Goal: Answer question/provide support

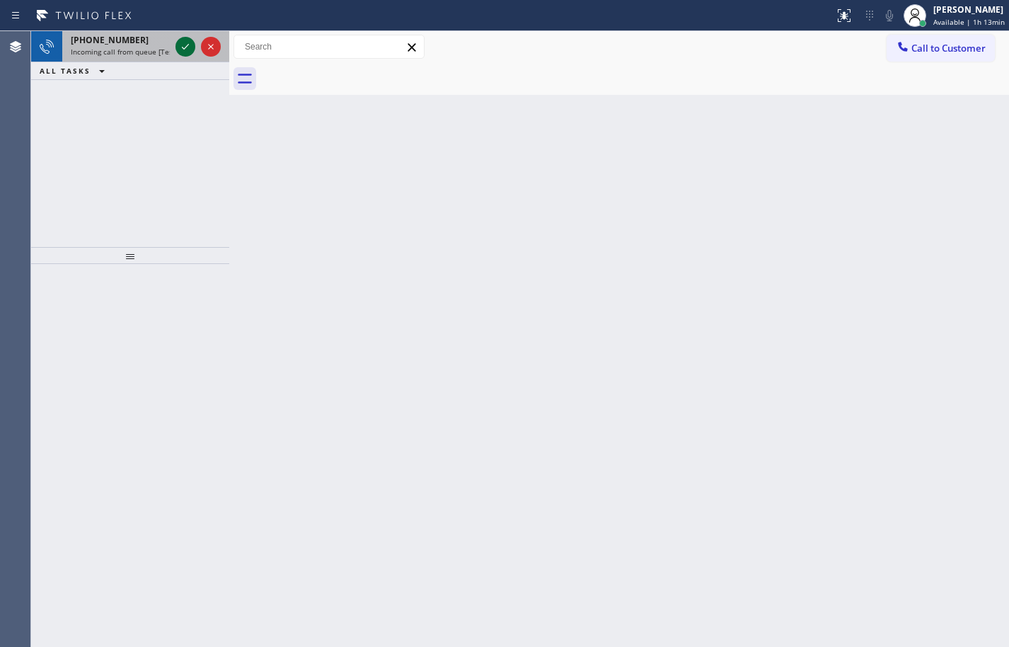
click at [93, 55] on span "Incoming call from queue [Test] All" at bounding box center [130, 52] width 118 height 10
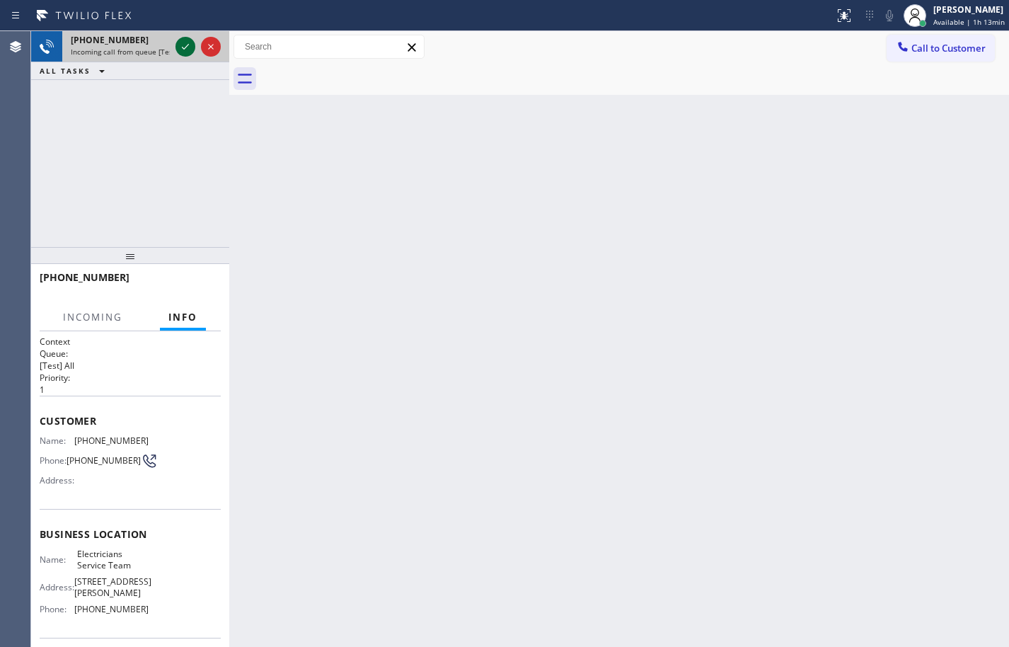
click at [190, 47] on icon at bounding box center [185, 46] width 17 height 17
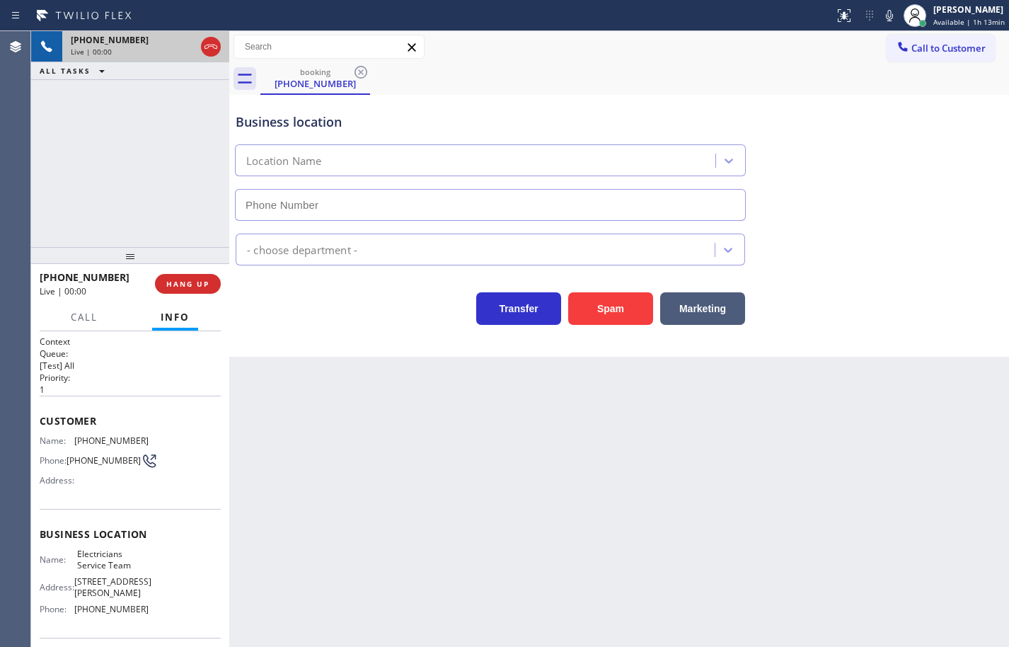
type input "[PHONE_NUMBER]"
click at [156, 609] on div "Name: Electricians Service Team Address: [STREET_ADDRESS][PERSON_NAME] Phone: […" at bounding box center [130, 584] width 181 height 71
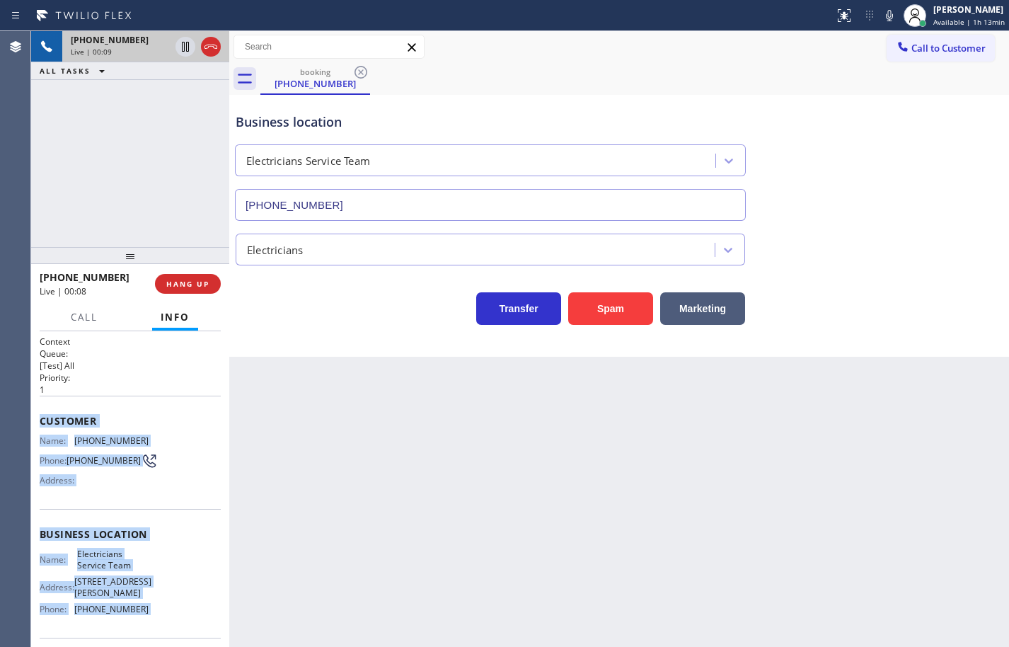
drag, startPoint x: 156, startPoint y: 609, endPoint x: 353, endPoint y: 298, distance: 368.8
click at [55, 423] on div "Context Queue: [Test] All Priority: 1 Customer Name: [PHONE_NUMBER] Phone: [PHO…" at bounding box center [130, 546] width 181 height 420
copy div "Customer Name: [PHONE_NUMBER] Phone: [PHONE_NUMBER] Address: Business location …"
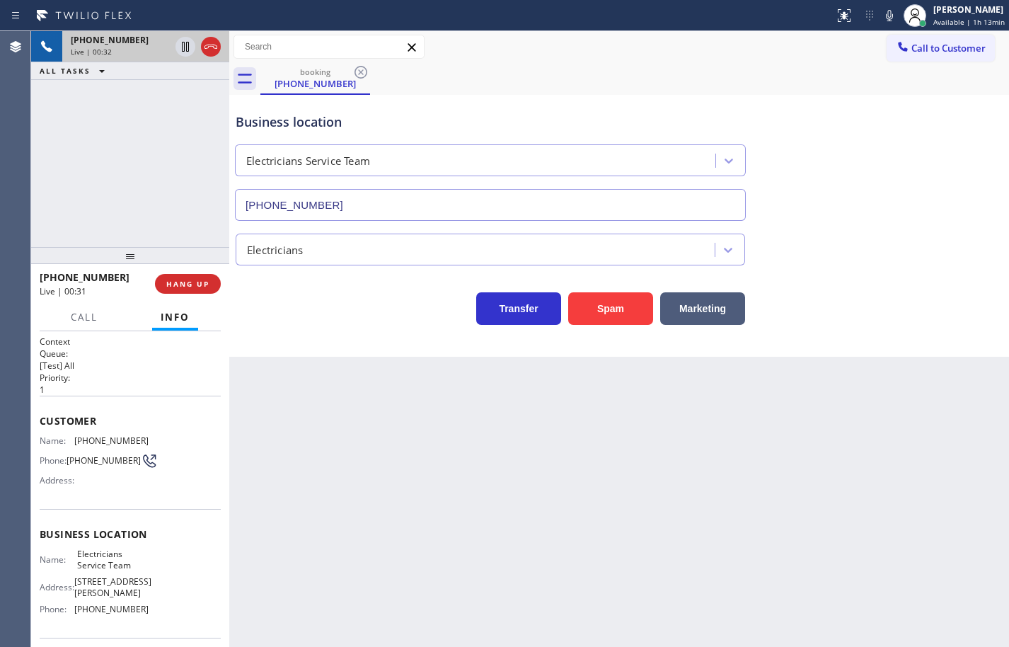
drag, startPoint x: 958, startPoint y: 507, endPoint x: 980, endPoint y: 521, distance: 25.5
click at [958, 507] on div "Back to Dashboard Change Sender ID Customers Technicians Select a contact Outbo…" at bounding box center [619, 339] width 780 height 616
click at [886, 18] on icon at bounding box center [889, 15] width 7 height 11
click at [881, 18] on icon at bounding box center [889, 15] width 17 height 17
click at [950, 400] on div "Back to Dashboard Change Sender ID Customers Technicians Select a contact Outbo…" at bounding box center [619, 339] width 780 height 616
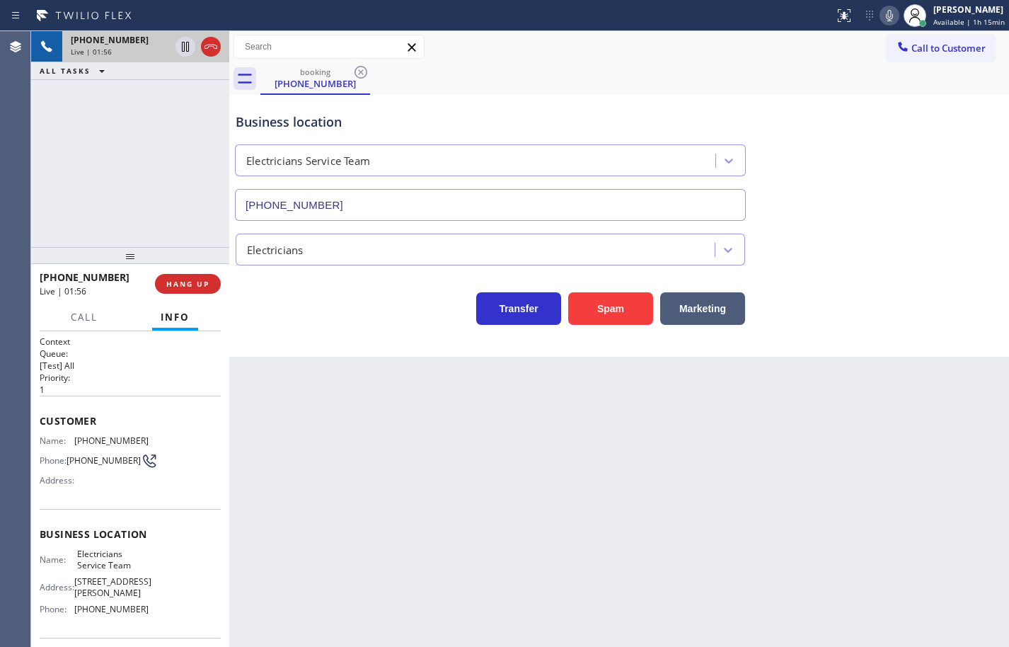
click at [884, 17] on icon at bounding box center [889, 15] width 17 height 17
click at [881, 22] on icon at bounding box center [889, 15] width 17 height 17
click at [882, 19] on icon at bounding box center [889, 15] width 17 height 17
click at [883, 14] on icon at bounding box center [889, 15] width 17 height 17
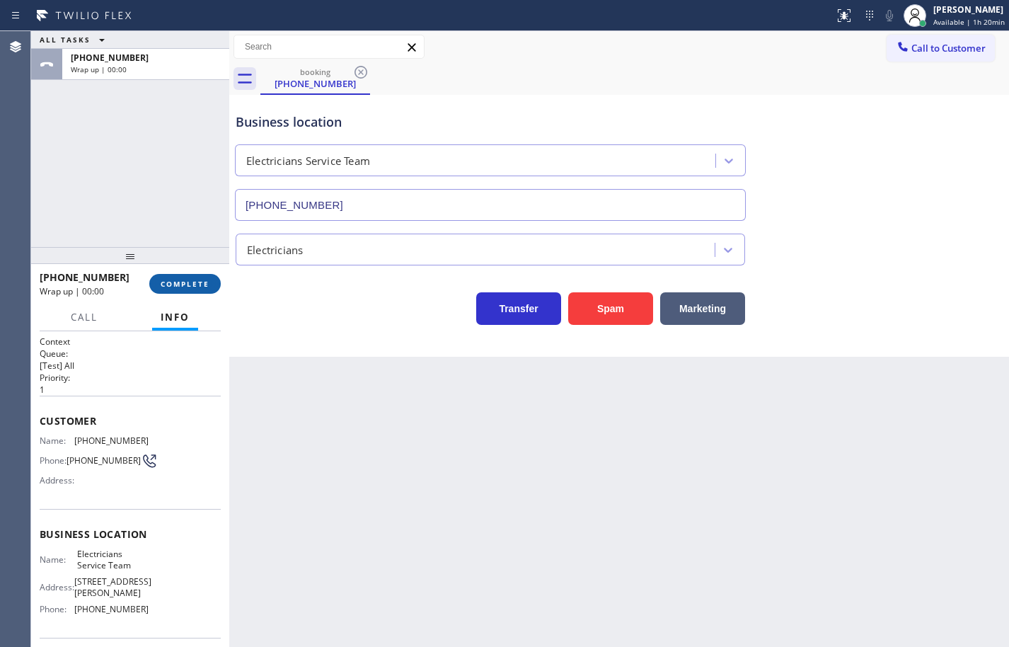
click at [198, 288] on span "COMPLETE" at bounding box center [185, 284] width 49 height 10
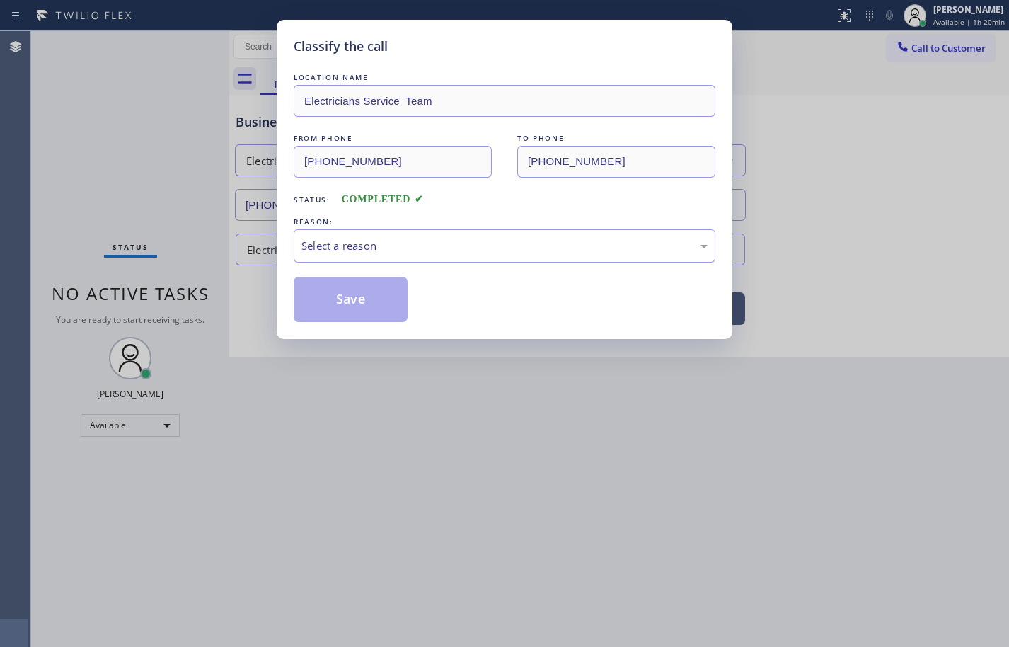
click at [459, 223] on div "REASON:" at bounding box center [505, 221] width 422 height 15
click at [468, 251] on div "Select a reason" at bounding box center [505, 246] width 406 height 16
click at [379, 299] on button "Save" at bounding box center [351, 299] width 114 height 45
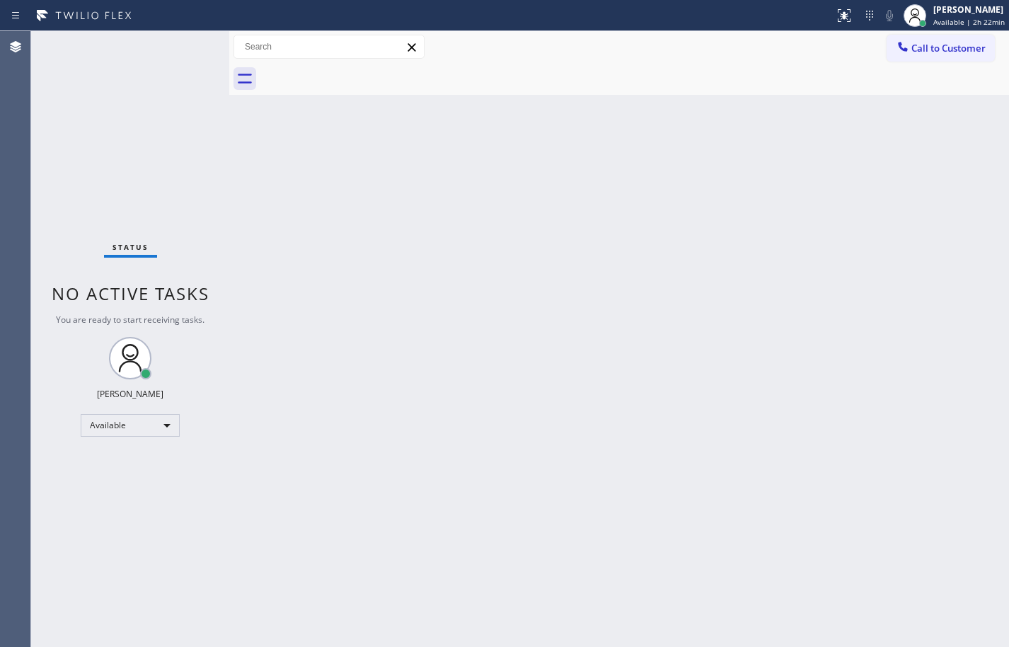
click at [959, 364] on div "Back to Dashboard Change Sender ID Customers Technicians Select a contact Outbo…" at bounding box center [619, 339] width 780 height 616
click at [951, 51] on span "Call to Customer" at bounding box center [949, 48] width 74 height 13
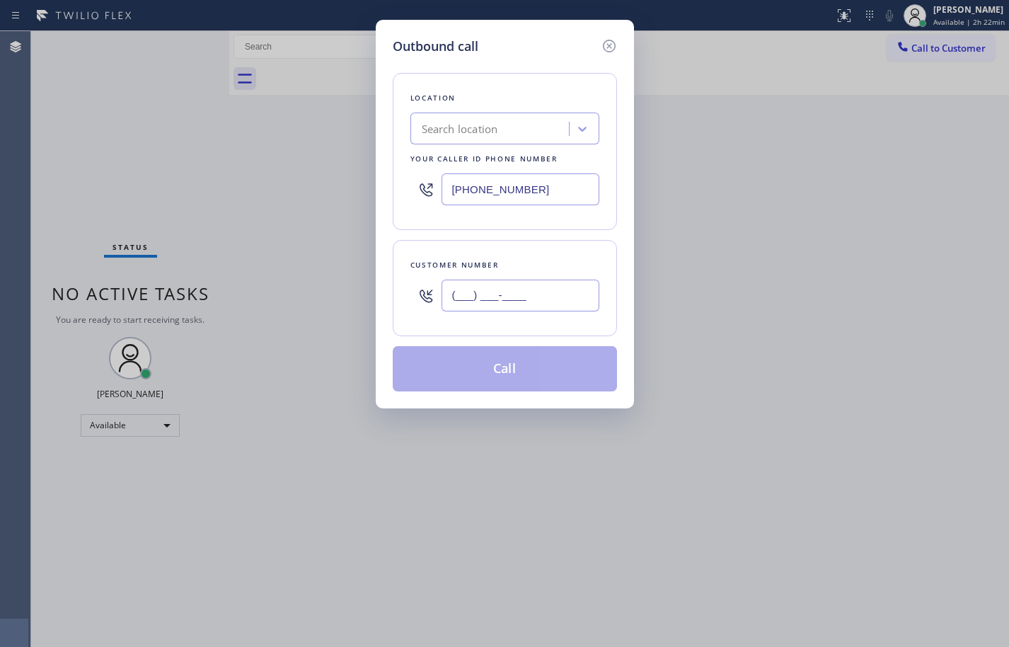
click at [520, 294] on input "(___) ___-____" at bounding box center [521, 296] width 158 height 32
paste input "555) 123-4567"
type input "(555) 123-4567"
click at [571, 251] on div "Customer number (555) 123-4567" at bounding box center [505, 288] width 224 height 96
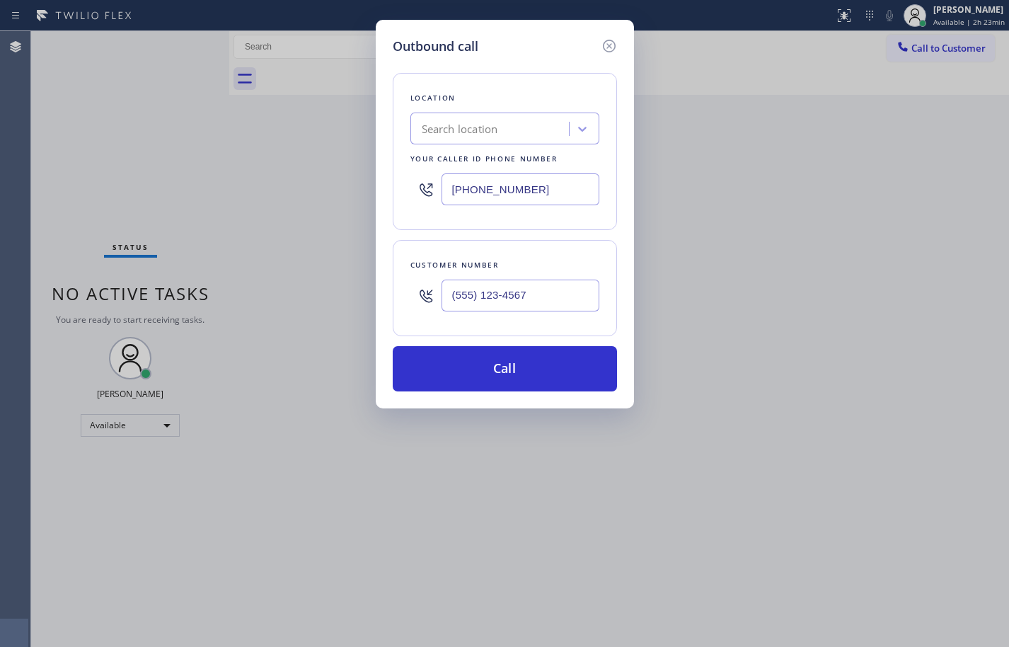
click at [476, 134] on div "Search location" at bounding box center [460, 129] width 76 height 16
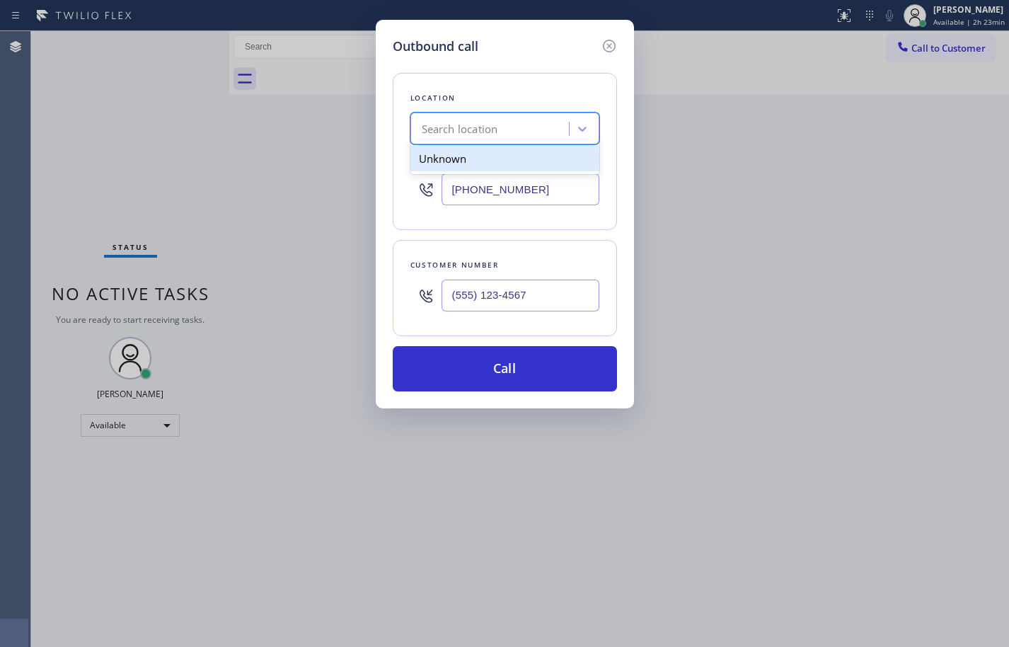
paste input "[PHONE_NUMBER]"
type input "[PHONE_NUMBER]"
click at [516, 190] on input "[PHONE_NUMBER]" at bounding box center [521, 189] width 158 height 32
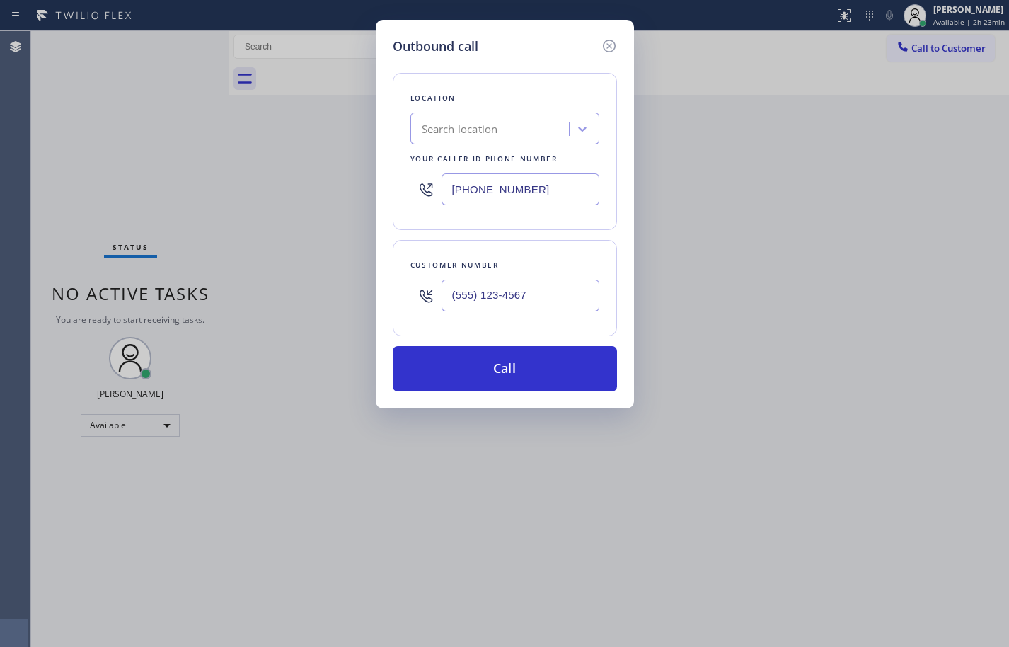
click at [516, 190] on input "[PHONE_NUMBER]" at bounding box center [521, 189] width 158 height 32
paste input "805) 725-5414"
type input "[PHONE_NUMBER]"
click at [538, 61] on div "Location Search location Your caller id phone number [PHONE_NUMBER] Customer nu…" at bounding box center [505, 224] width 224 height 336
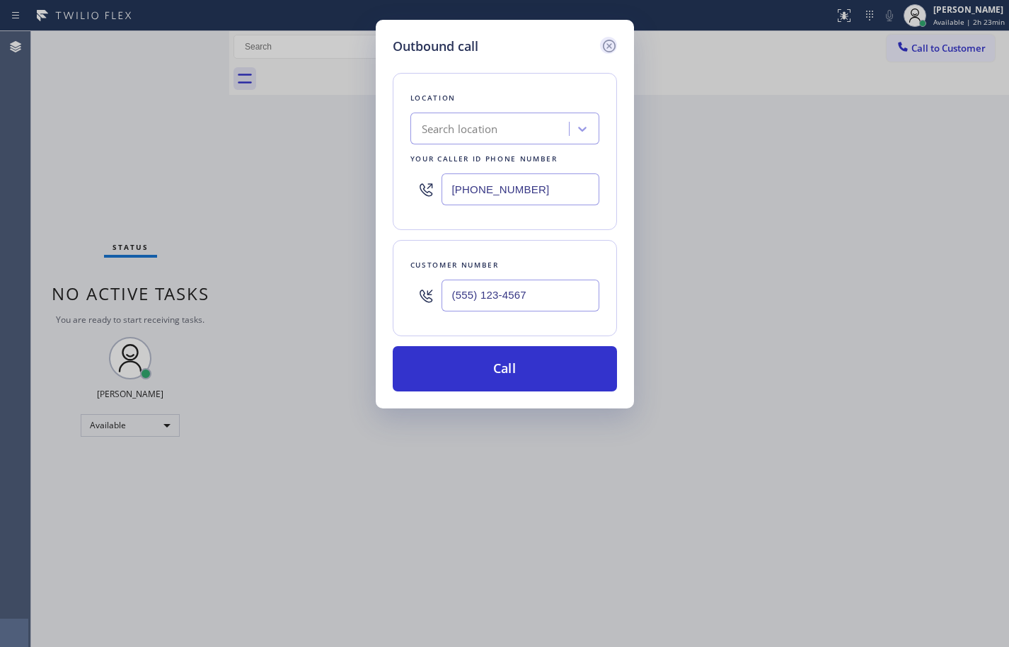
click at [610, 43] on icon at bounding box center [609, 46] width 17 height 17
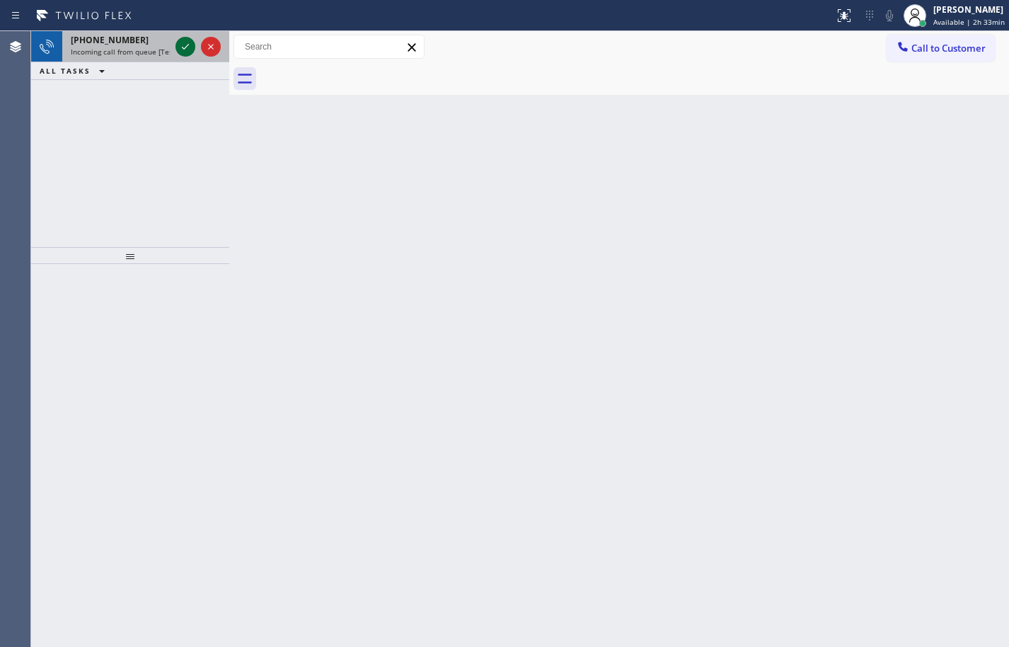
drag, startPoint x: 104, startPoint y: 39, endPoint x: 183, endPoint y: 55, distance: 80.9
click at [104, 39] on span "[PHONE_NUMBER]" at bounding box center [110, 40] width 78 height 12
click at [193, 46] on icon at bounding box center [185, 46] width 17 height 17
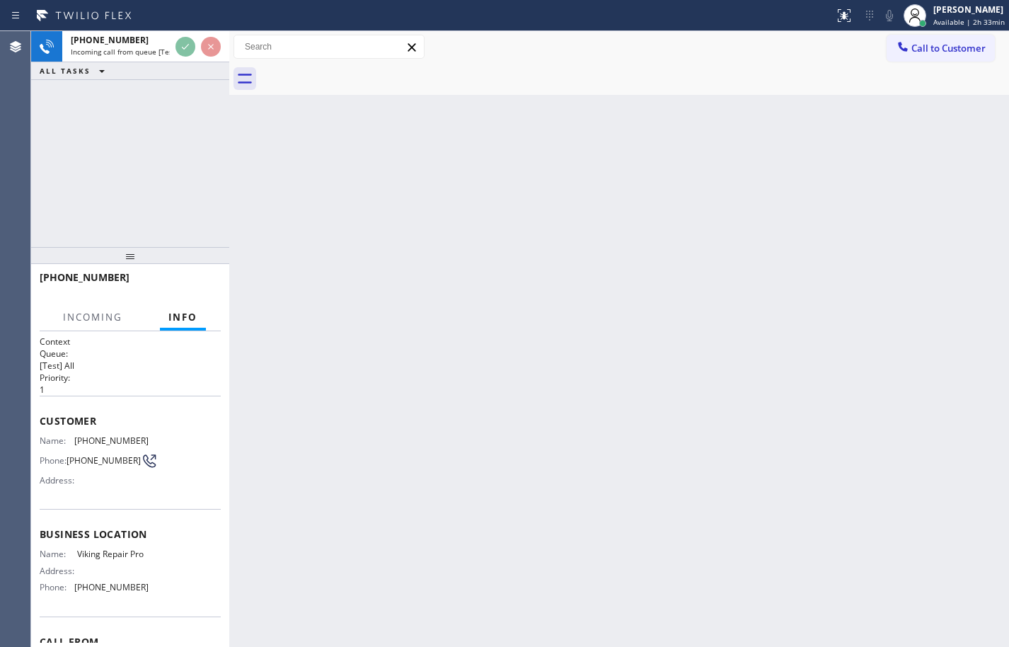
scroll to position [96, 0]
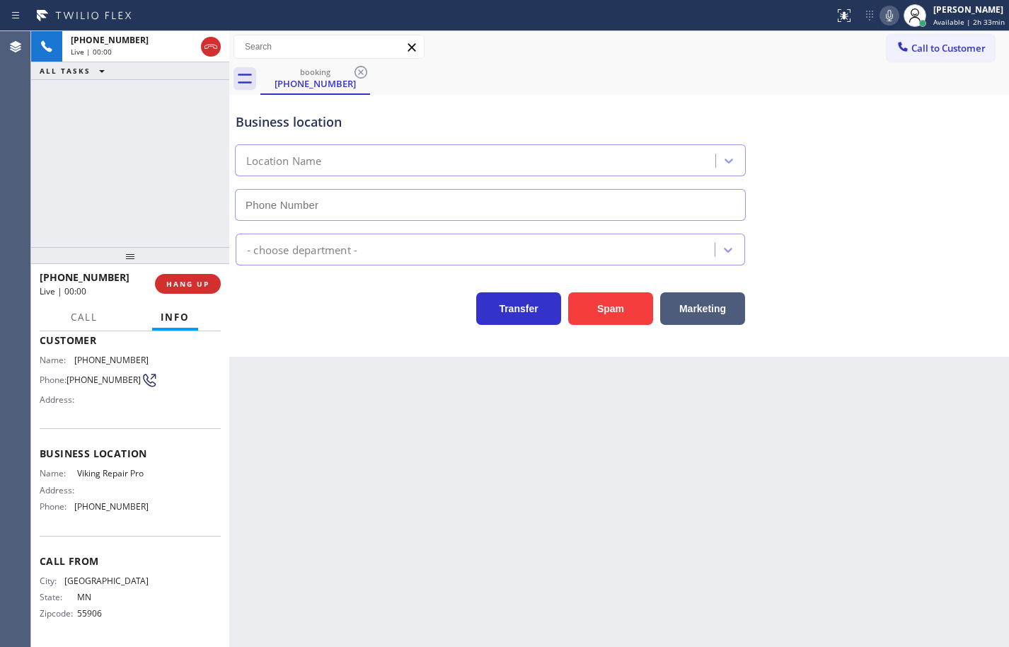
type input "[PHONE_NUMBER]"
click at [615, 316] on button "Spam" at bounding box center [610, 308] width 85 height 33
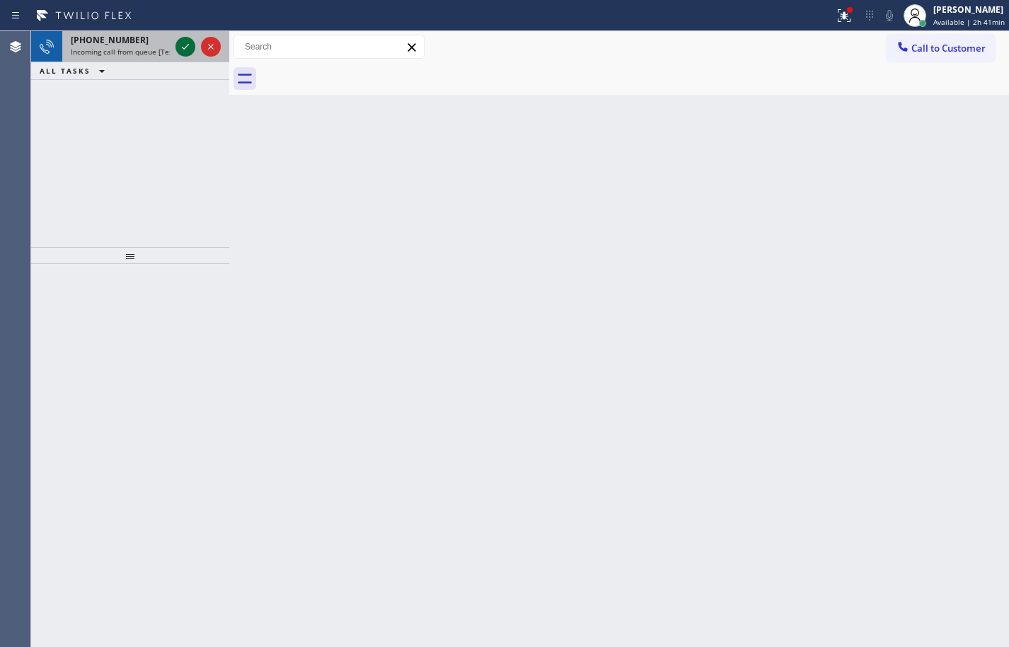
drag, startPoint x: 118, startPoint y: 36, endPoint x: 185, endPoint y: 41, distance: 67.4
click at [118, 36] on span "[PHONE_NUMBER]" at bounding box center [110, 40] width 78 height 12
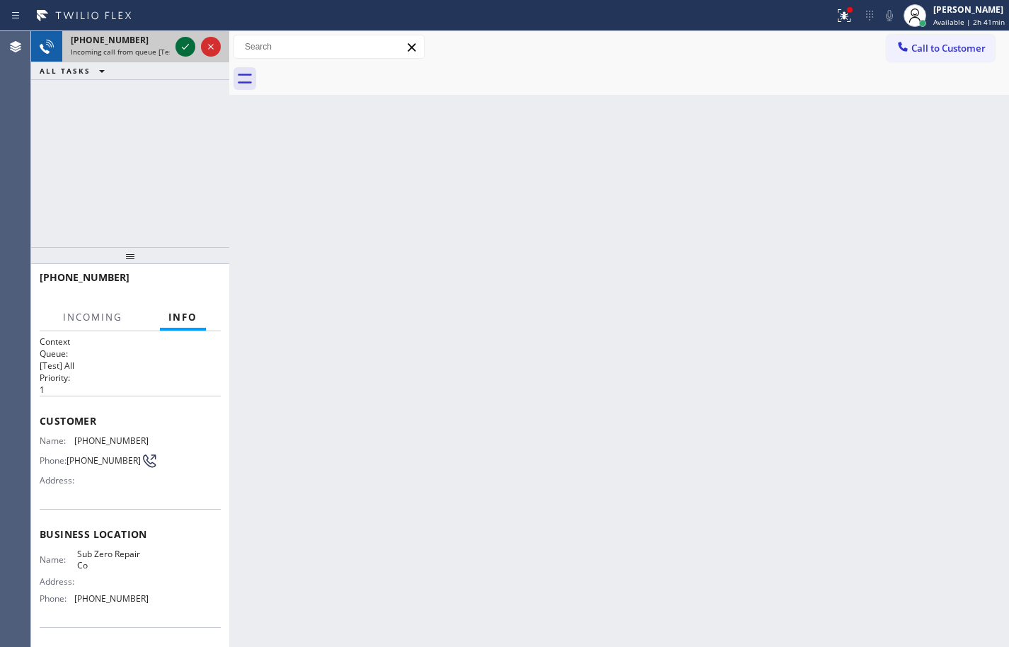
click at [188, 46] on icon at bounding box center [185, 46] width 17 height 17
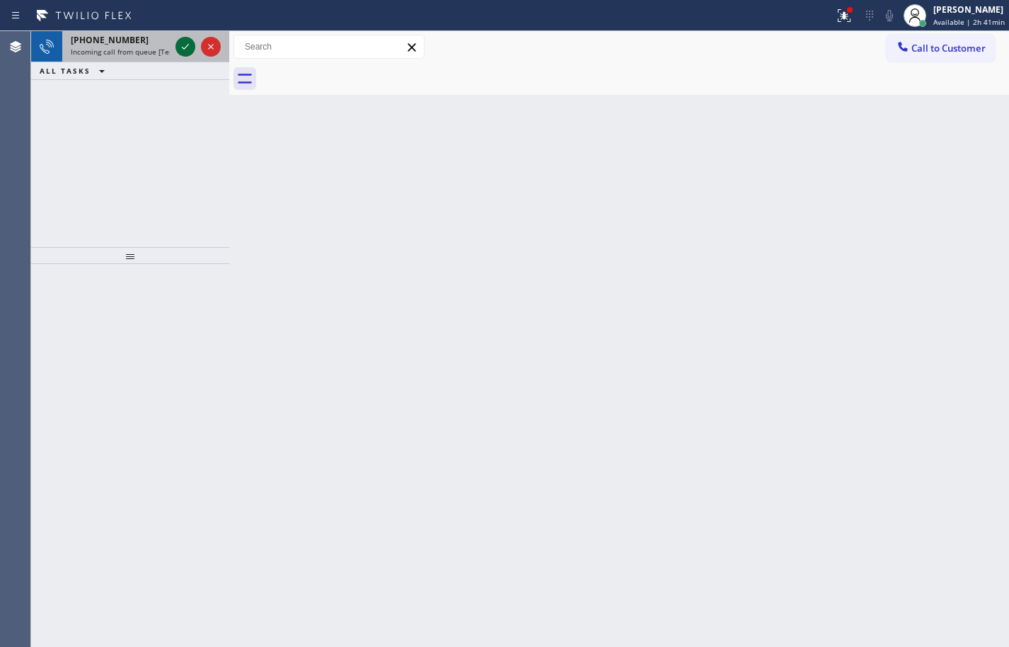
click at [186, 50] on icon at bounding box center [185, 46] width 17 height 17
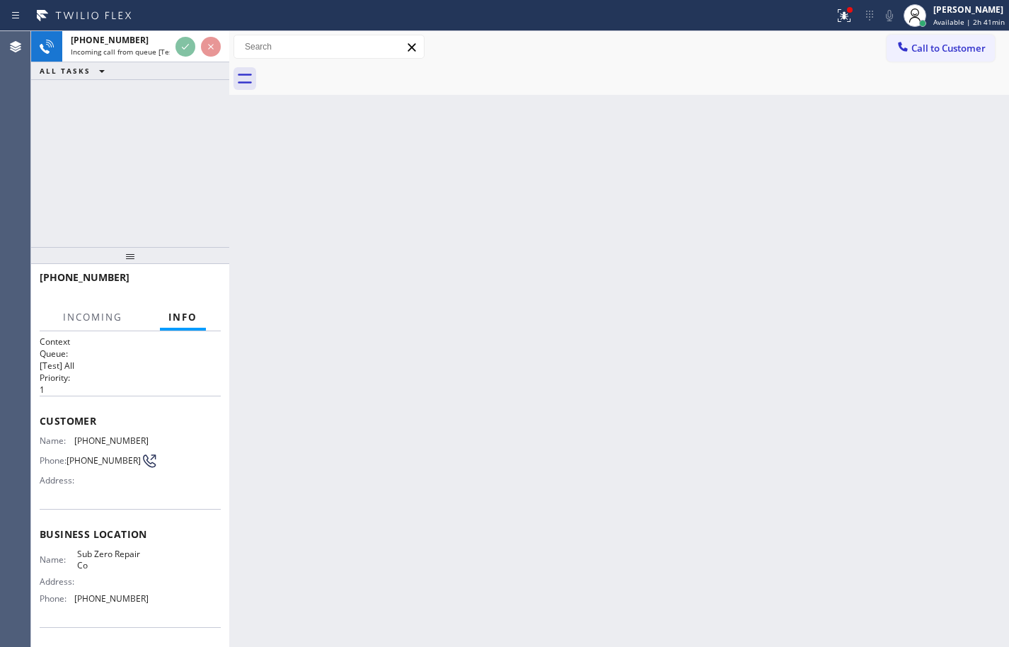
scroll to position [96, 0]
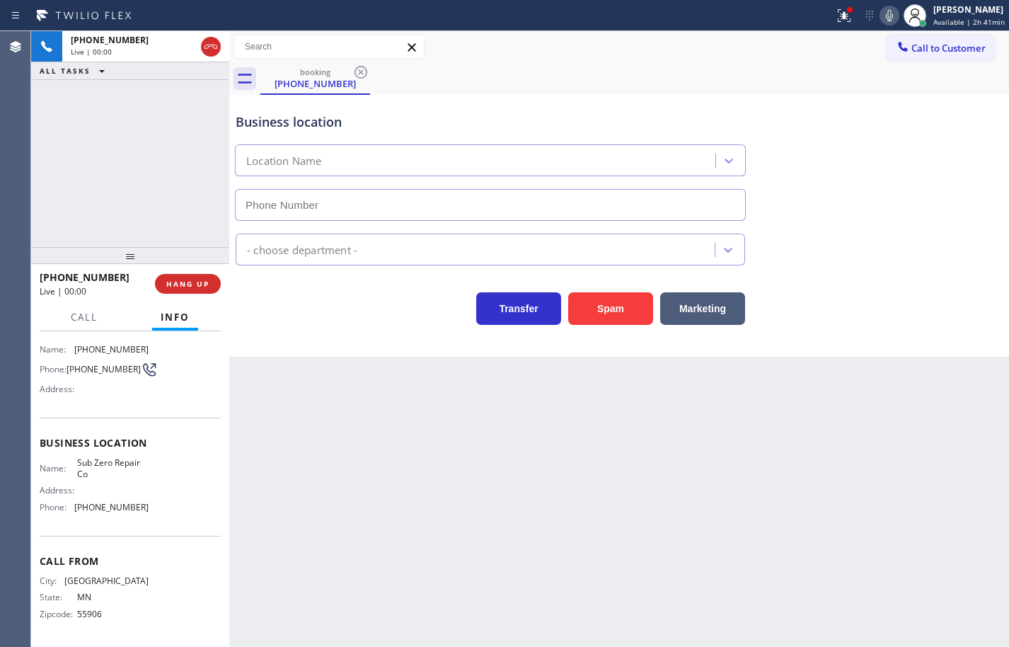
type input "[PHONE_NUMBER]"
click at [620, 313] on button "Spam" at bounding box center [610, 308] width 85 height 33
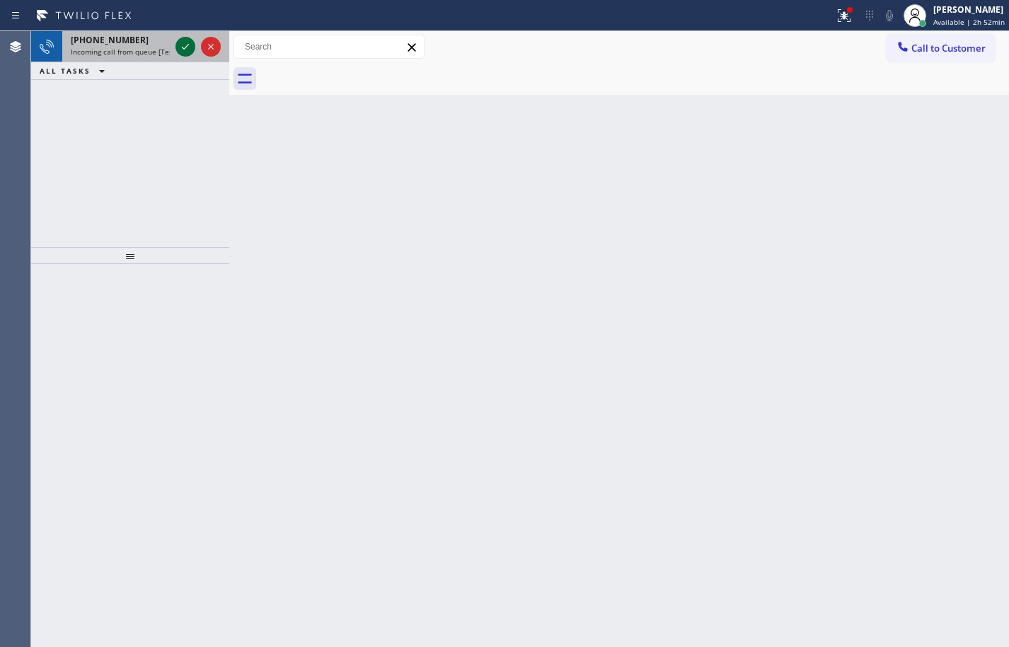
click at [183, 48] on icon at bounding box center [185, 46] width 17 height 17
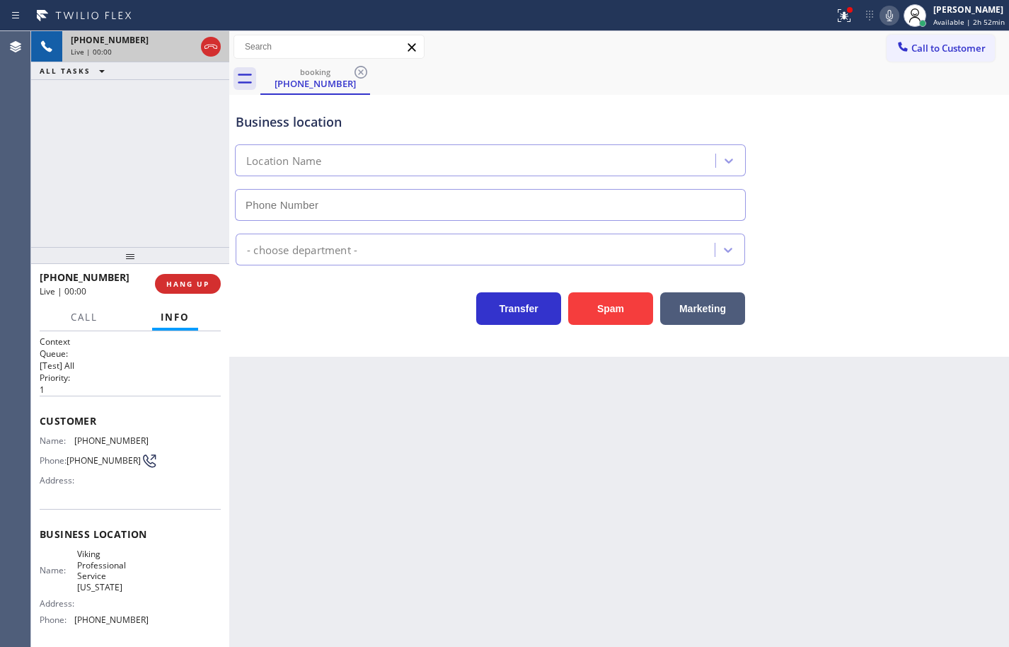
type input "[PHONE_NUMBER]"
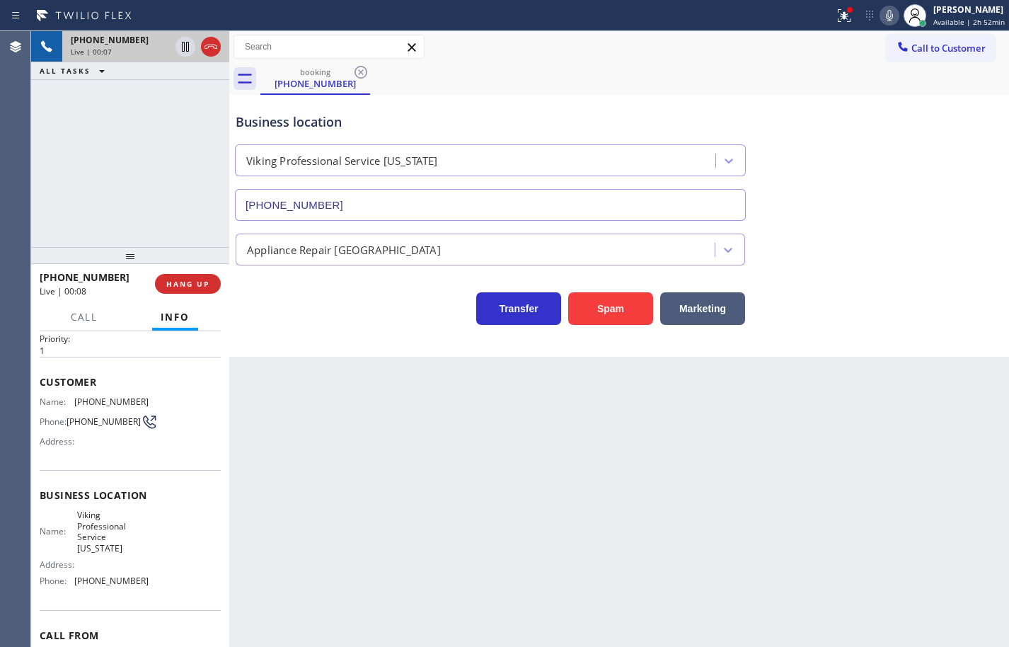
scroll to position [71, 0]
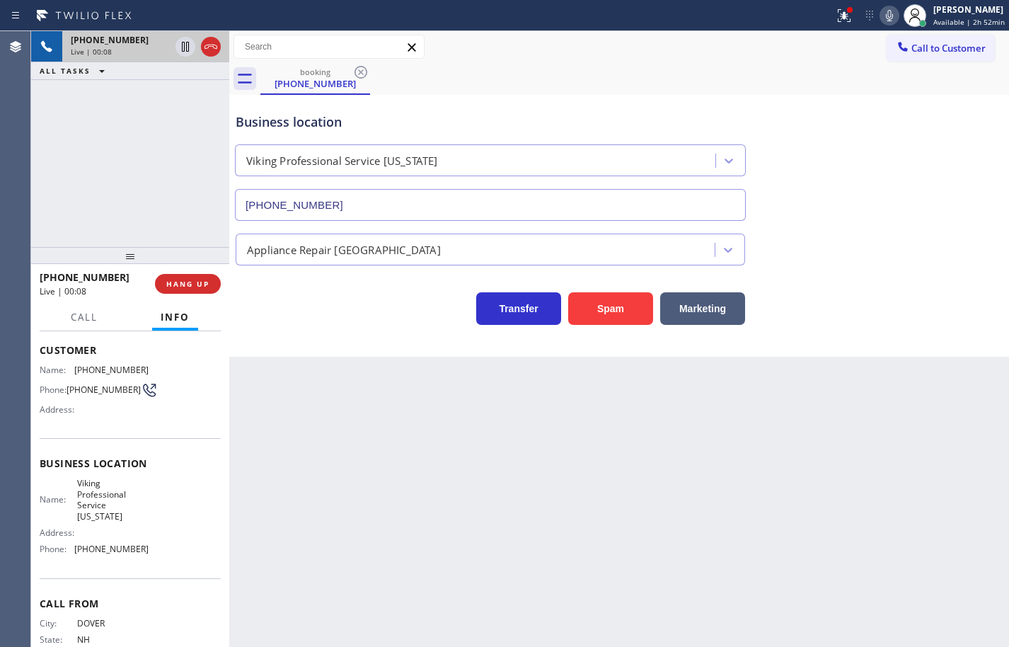
click at [147, 559] on div "Name: Viking Professional Service [US_STATE] Address: Phone: [PHONE_NUMBER]" at bounding box center [130, 519] width 181 height 83
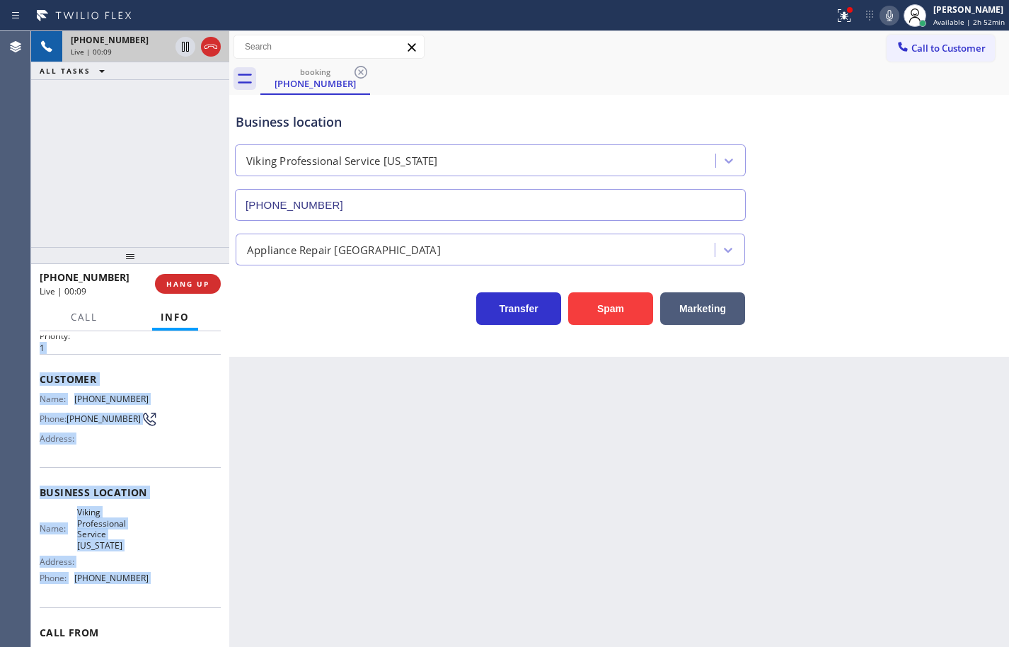
scroll to position [31, 0]
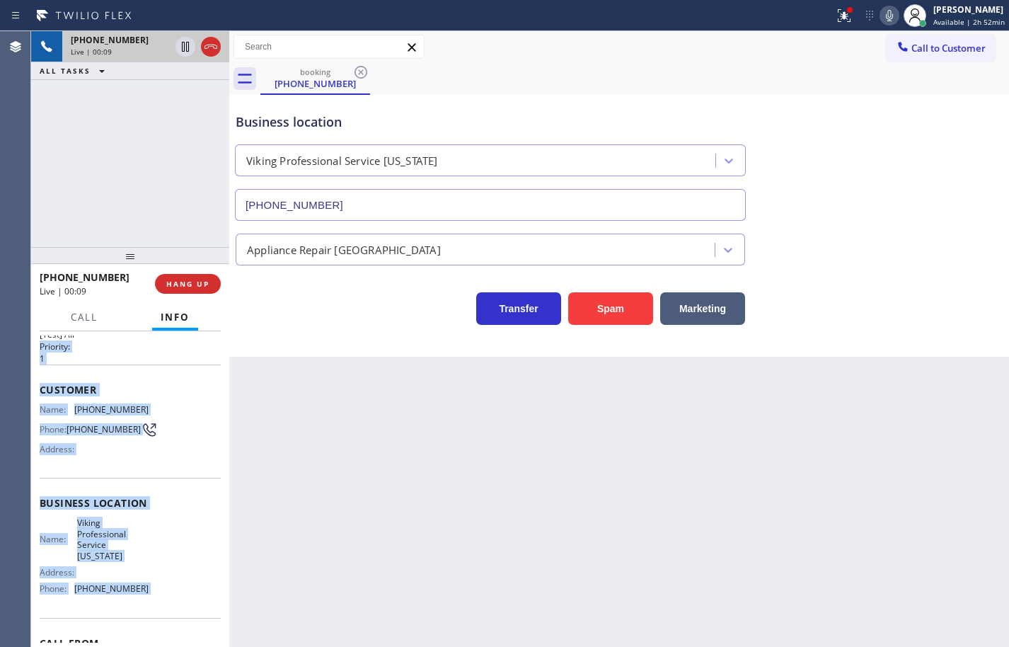
drag, startPoint x: 147, startPoint y: 559, endPoint x: 39, endPoint y: 348, distance: 237.1
click at [39, 348] on div "Context Queue: [Test] All Priority: 1 Customer Name: [PHONE_NUMBER] Phone: [PHO…" at bounding box center [130, 489] width 198 height 316
copy div "Priority: 1 Customer Name: [PHONE_NUMBER] Phone: [PHONE_NUMBER] Address: Busine…"
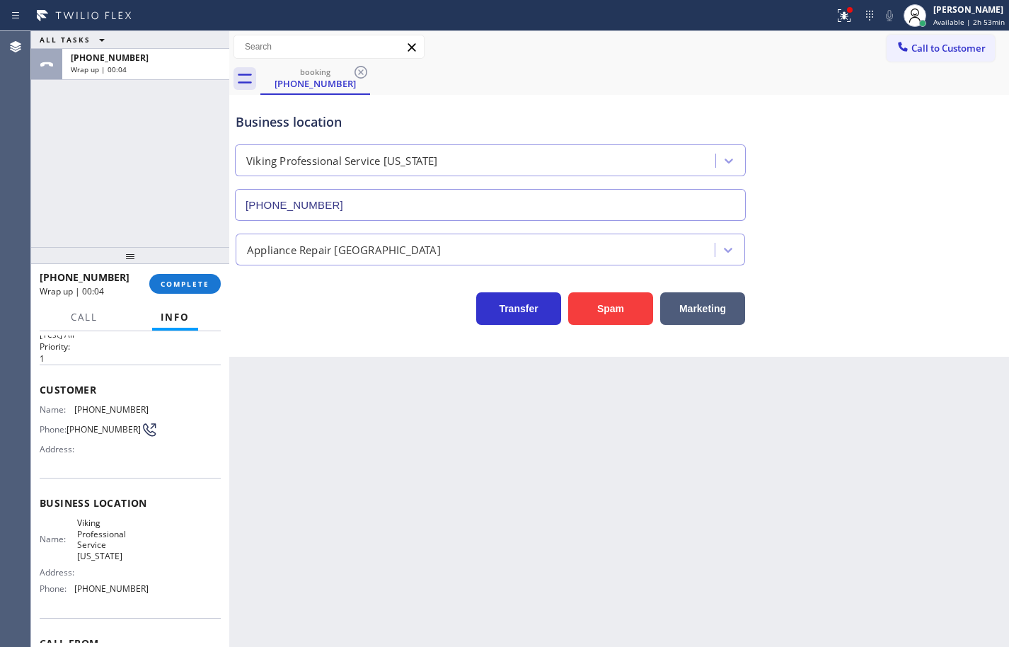
click at [367, 416] on div "Back to Dashboard Change Sender ID Customers Technicians Select a contact Outbo…" at bounding box center [619, 339] width 780 height 616
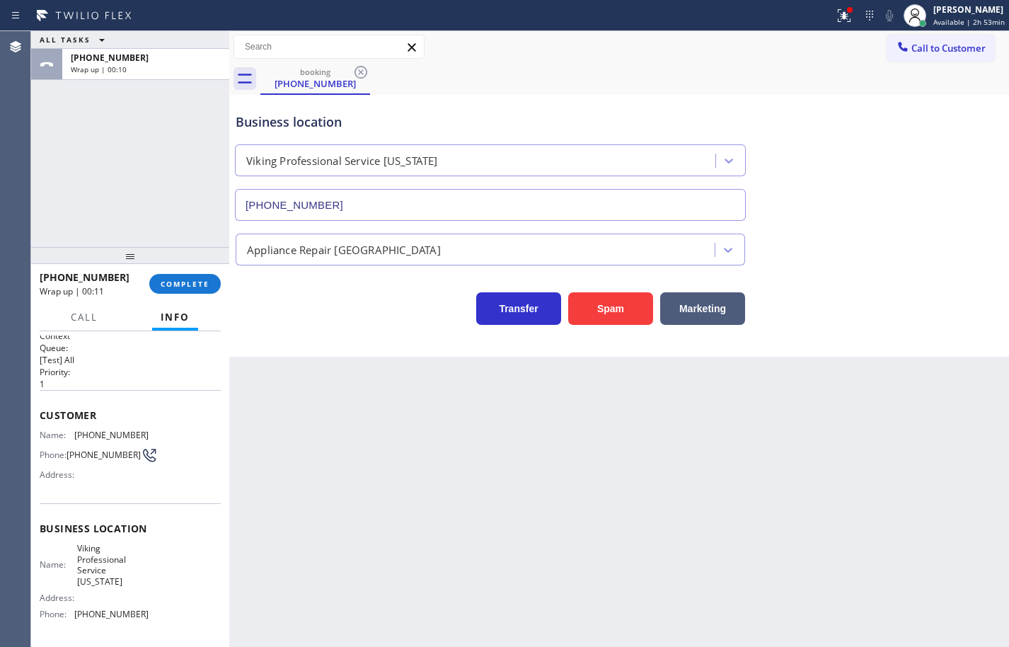
scroll to position [0, 0]
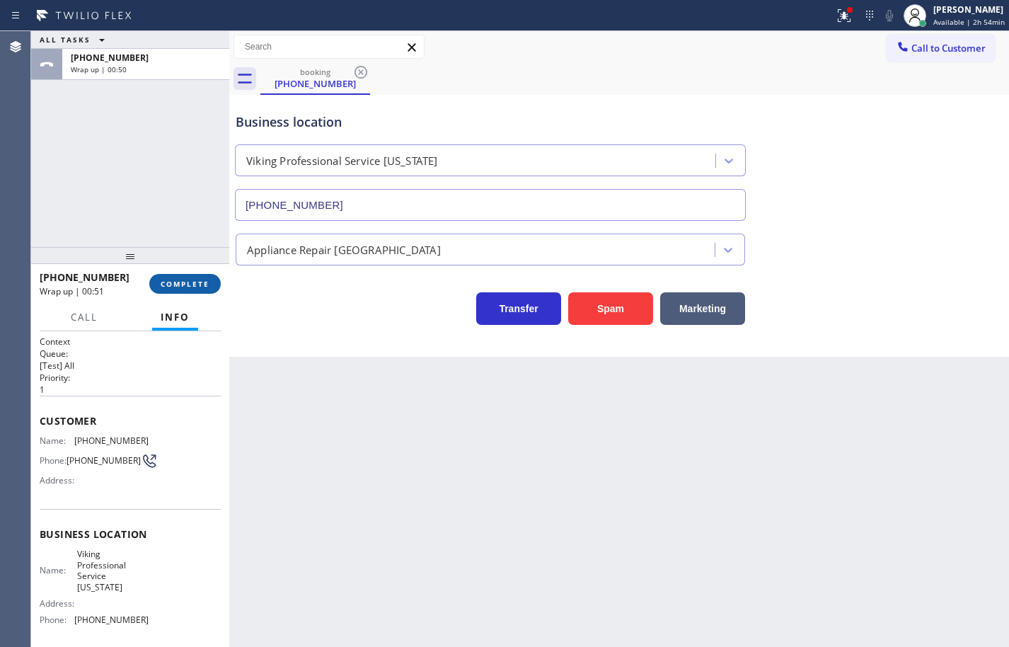
click at [196, 282] on span "COMPLETE" at bounding box center [185, 284] width 49 height 10
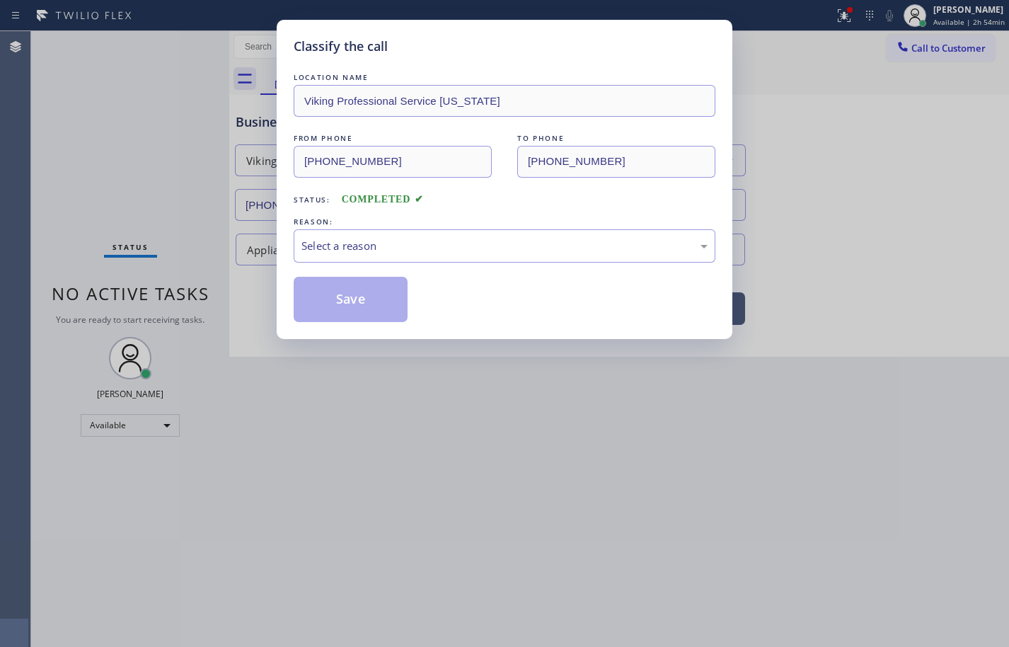
click at [435, 250] on div "Select a reason" at bounding box center [505, 246] width 406 height 16
click at [378, 304] on button "Save" at bounding box center [351, 299] width 114 height 45
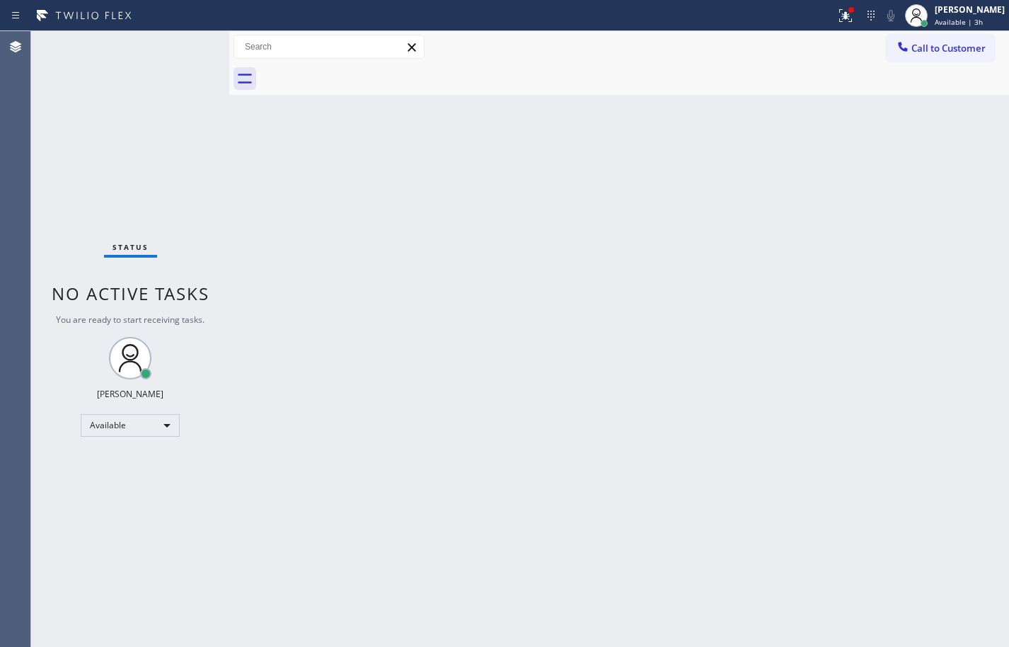
click at [982, 396] on div "Back to Dashboard Change Sender ID Customers Technicians Select a contact Outbo…" at bounding box center [619, 339] width 780 height 616
click at [935, 12] on div "[PERSON_NAME]" at bounding box center [970, 10] width 70 height 12
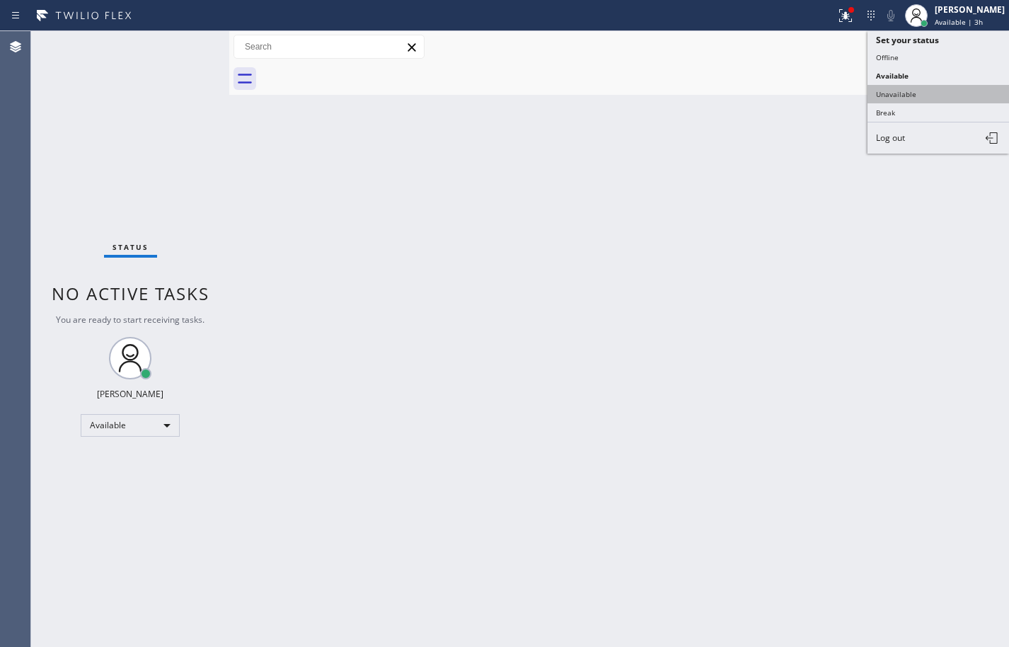
click at [922, 88] on button "Unavailable" at bounding box center [939, 94] width 142 height 18
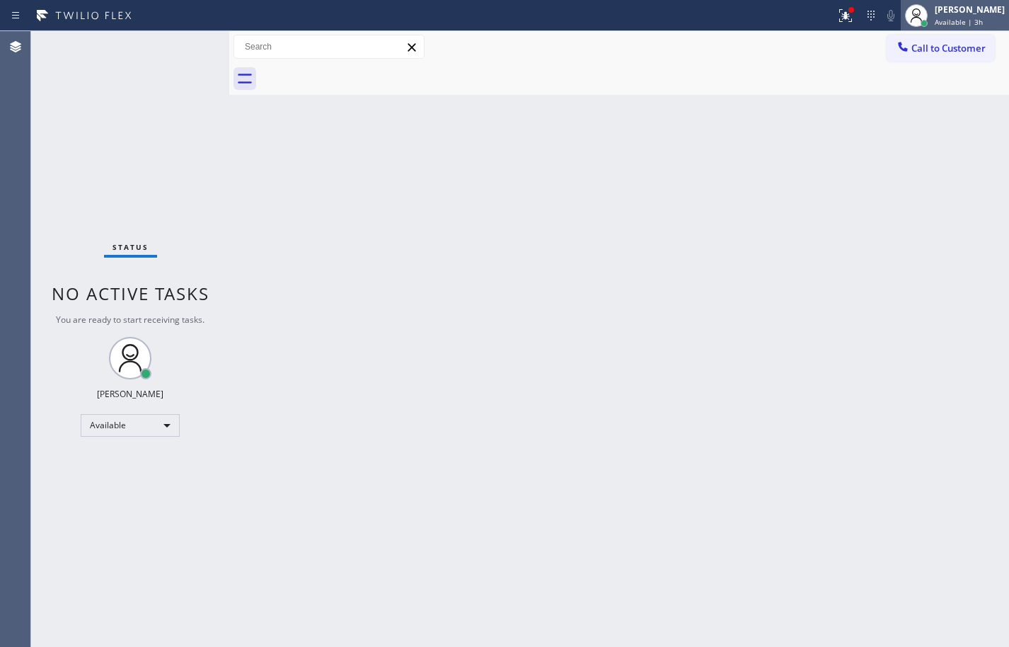
click at [951, 17] on span "Available | 3h" at bounding box center [959, 22] width 48 height 10
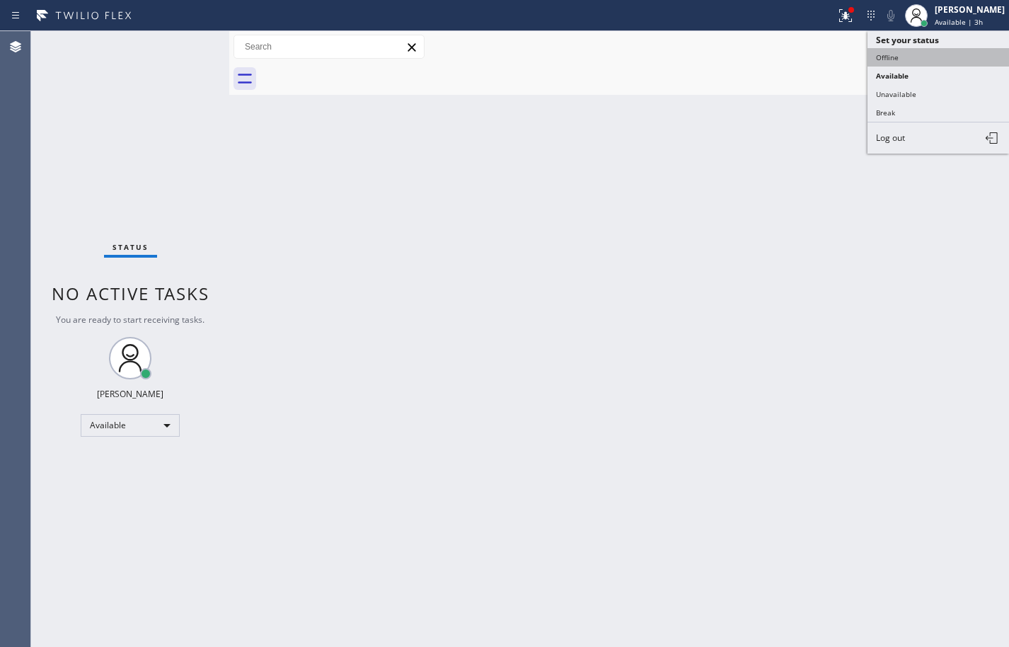
click at [939, 54] on button "Offline" at bounding box center [939, 57] width 142 height 18
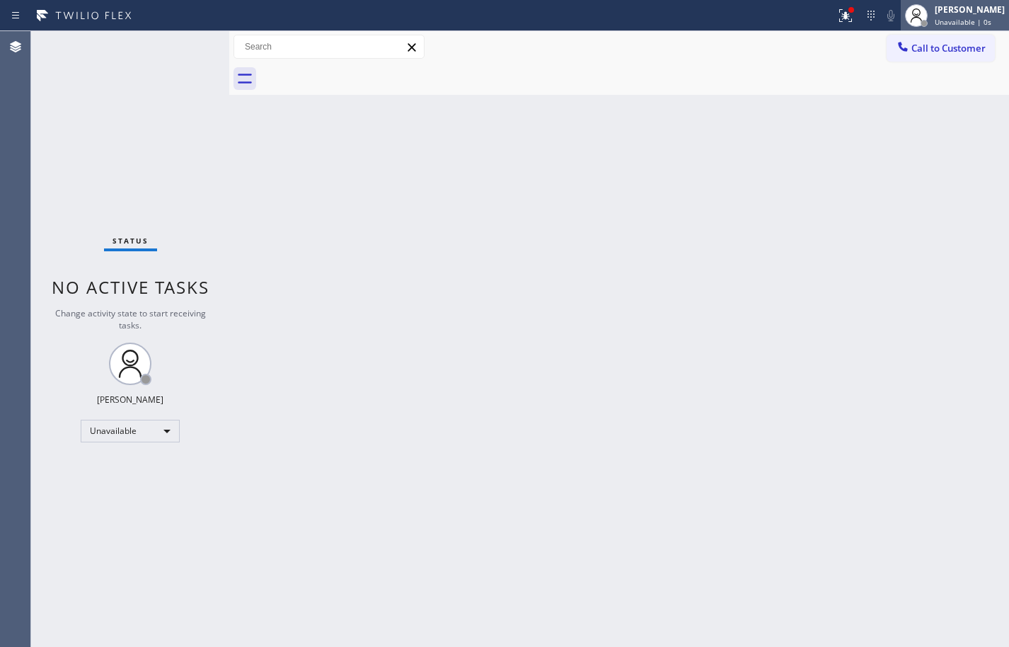
click at [954, 14] on div "[PERSON_NAME]" at bounding box center [970, 10] width 70 height 12
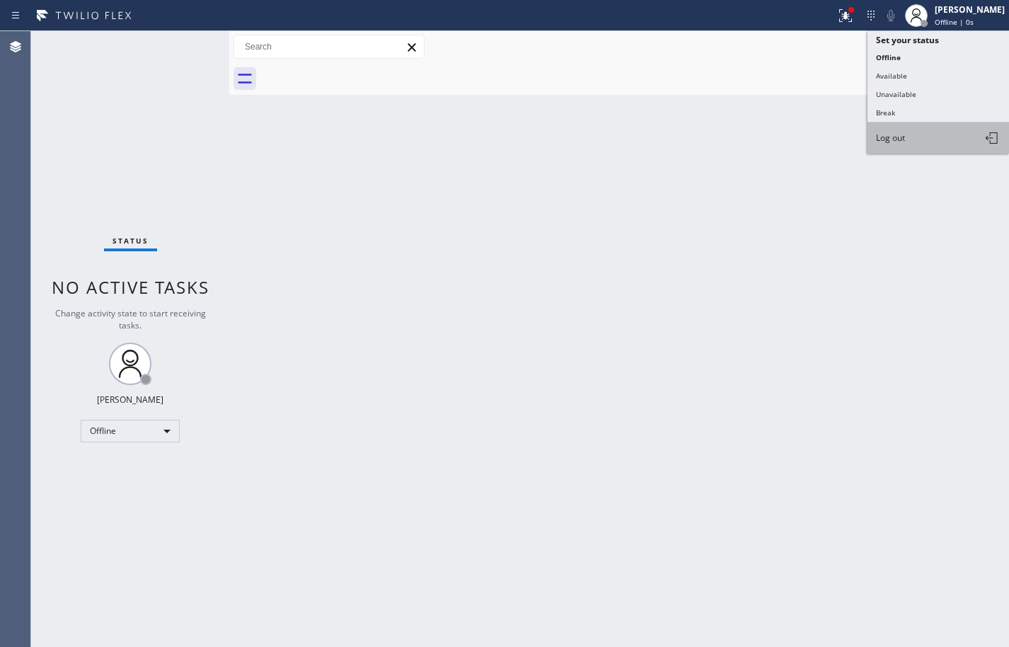
click at [946, 137] on button "Log out" at bounding box center [939, 137] width 142 height 31
